Goal: Find contact information: Find contact information

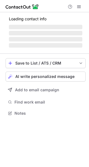
scroll to position [116, 89]
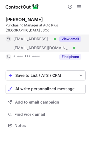
click at [70, 36] on button "View email" at bounding box center [70, 39] width 22 height 6
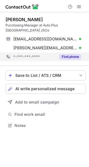
click at [64, 54] on button "Find phone" at bounding box center [70, 57] width 22 height 6
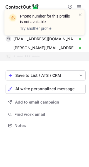
click at [79, 16] on span at bounding box center [80, 15] width 4 height 6
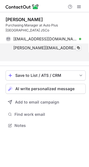
scroll to position [107, 89]
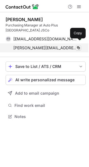
click at [78, 46] on span at bounding box center [78, 48] width 4 height 4
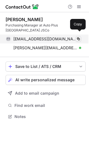
click at [79, 37] on span at bounding box center [78, 39] width 4 height 4
